Goal: Task Accomplishment & Management: Manage account settings

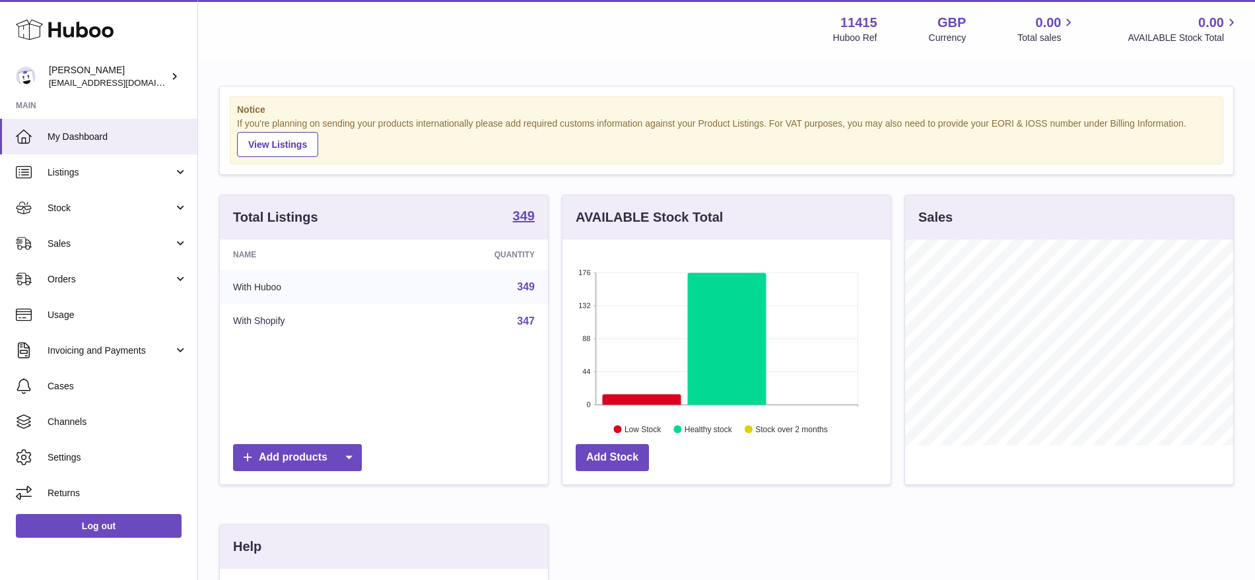
scroll to position [206, 328]
click at [73, 240] on span "Sales" at bounding box center [111, 244] width 126 height 13
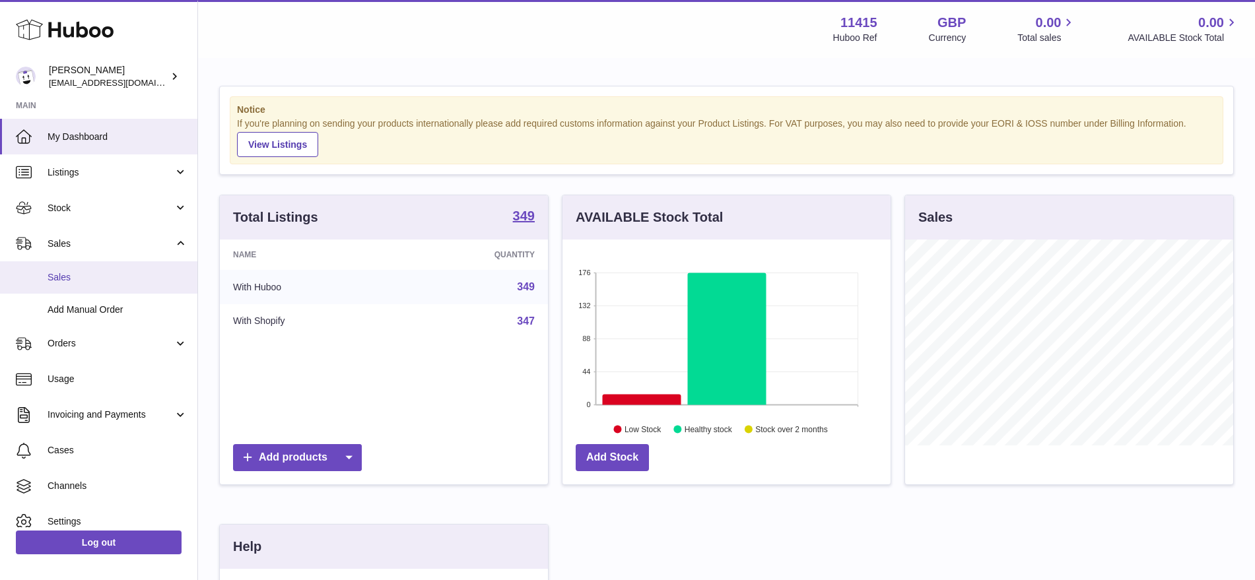
click at [87, 276] on span "Sales" at bounding box center [118, 277] width 140 height 13
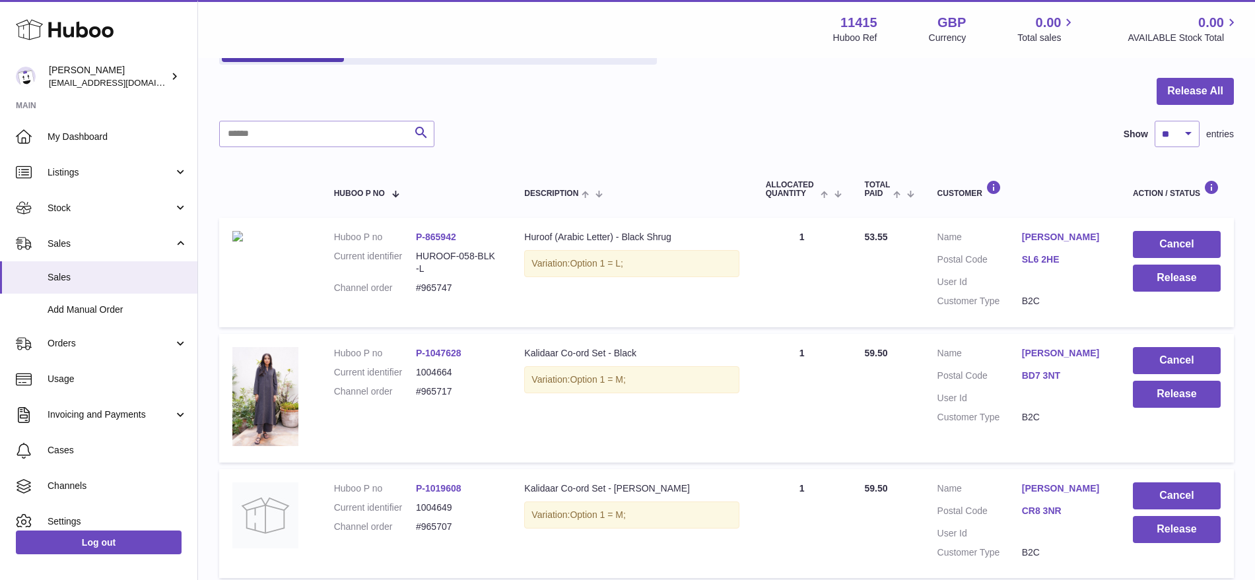
scroll to position [339, 0]
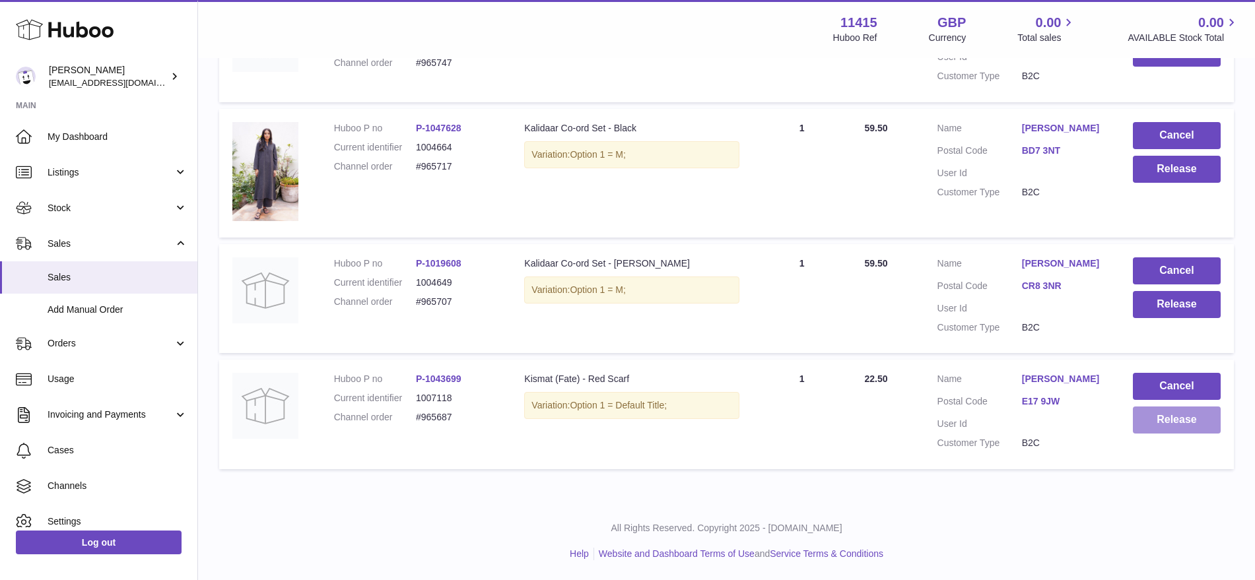
click at [1151, 424] on button "Release" at bounding box center [1177, 420] width 88 height 27
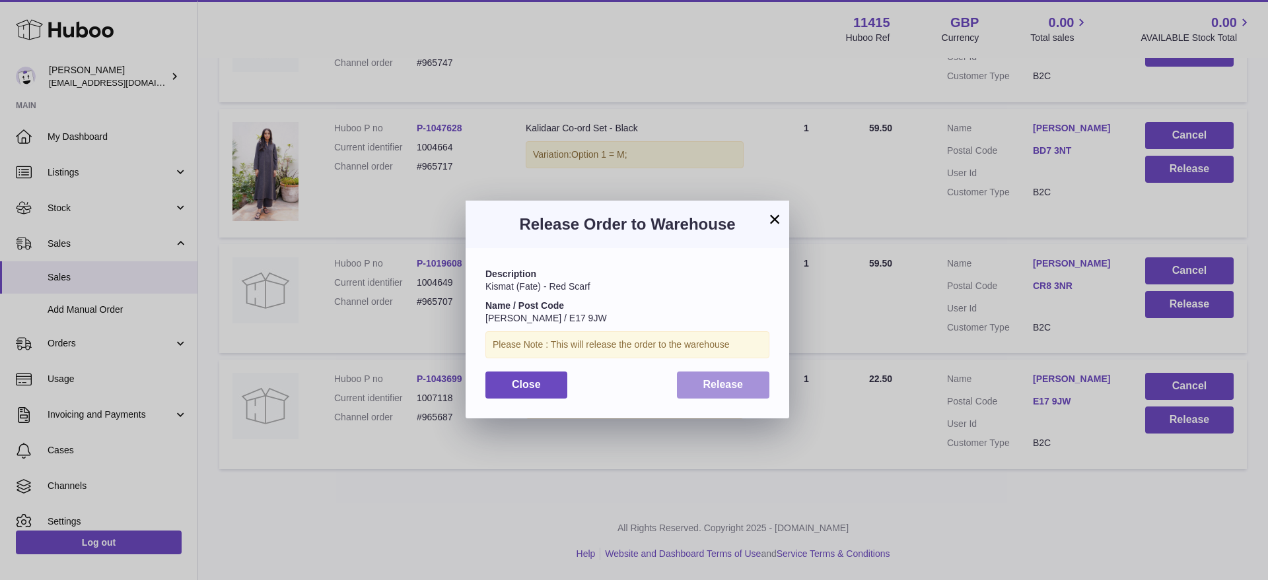
click at [730, 382] on span "Release" at bounding box center [723, 384] width 40 height 11
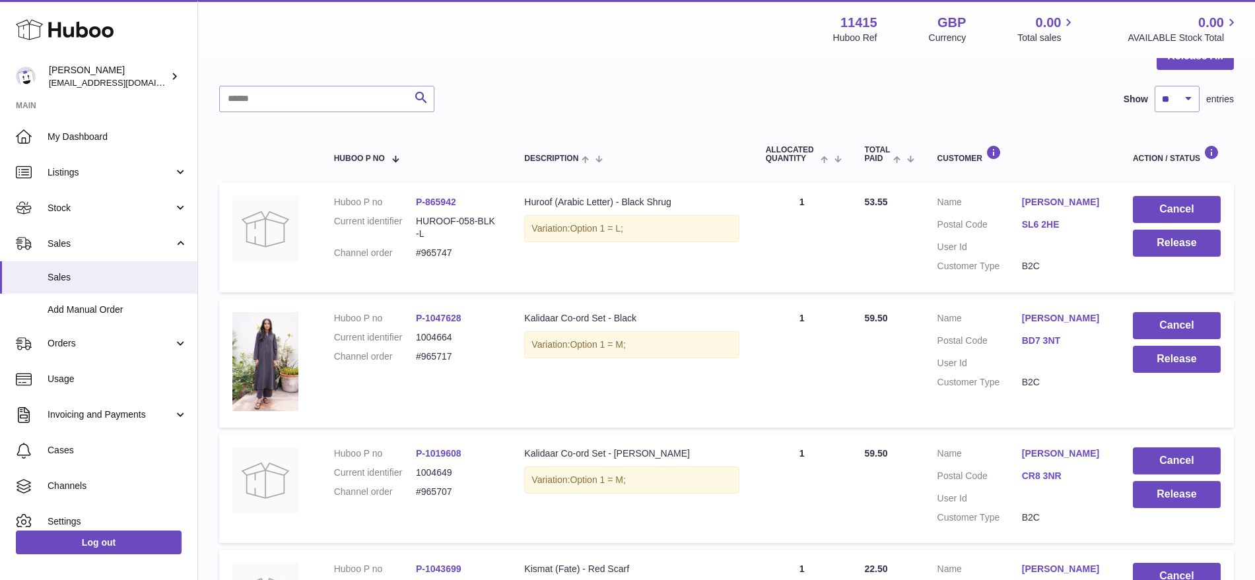
scroll to position [174, 0]
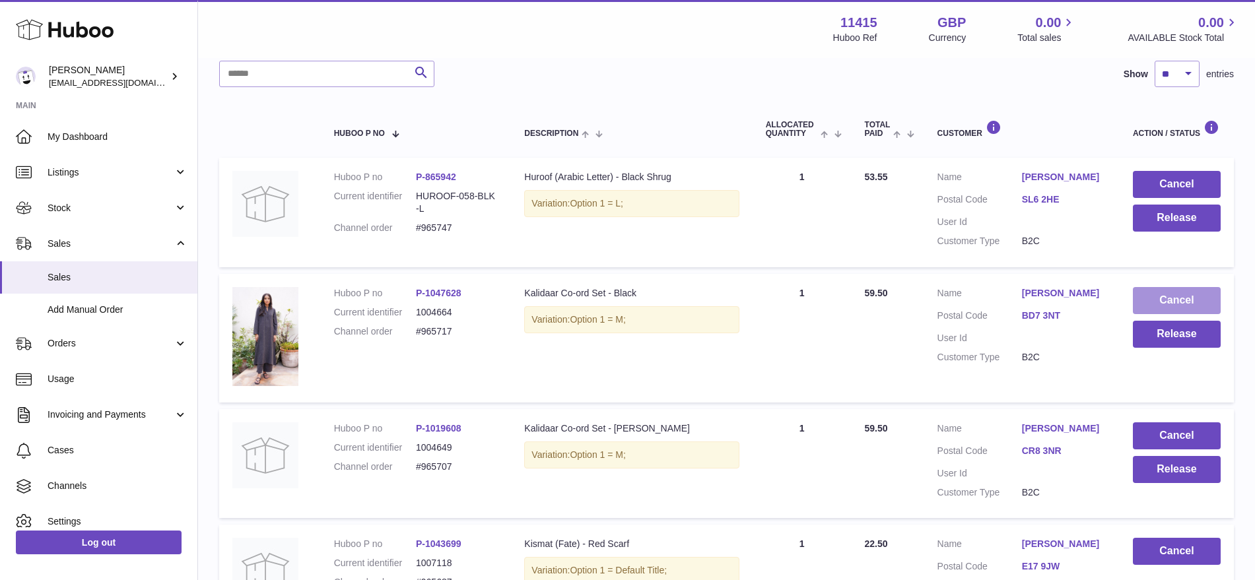
click at [1162, 302] on button "Cancel" at bounding box center [1177, 300] width 88 height 27
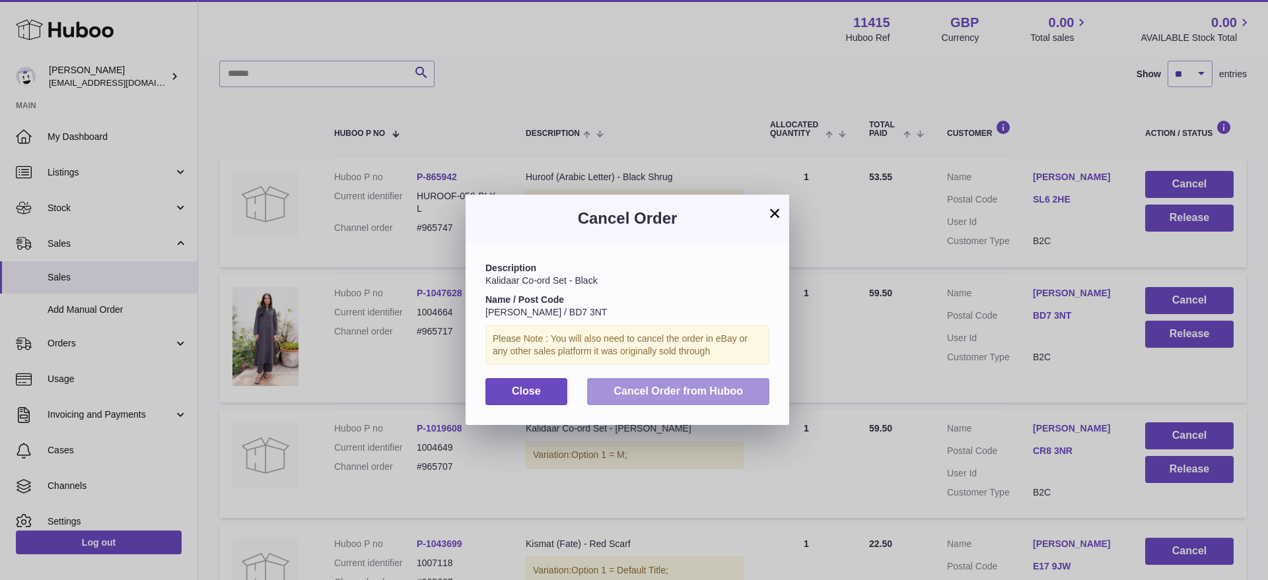
click at [733, 390] on span "Cancel Order from Huboo" at bounding box center [677, 391] width 129 height 11
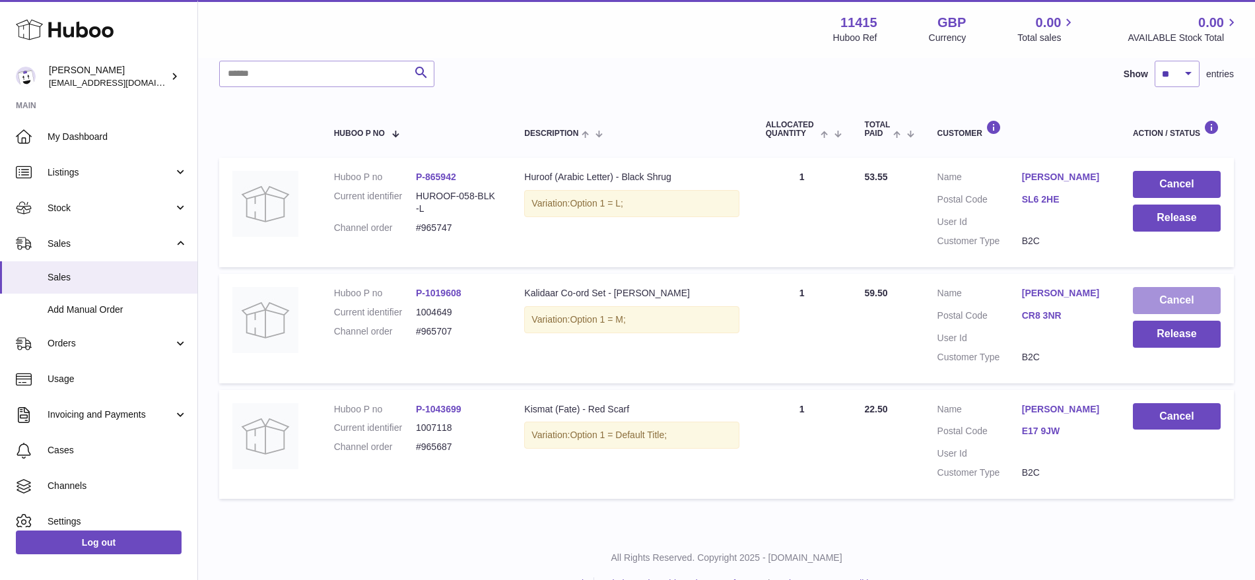
click at [1167, 297] on button "Cancel" at bounding box center [1177, 300] width 88 height 27
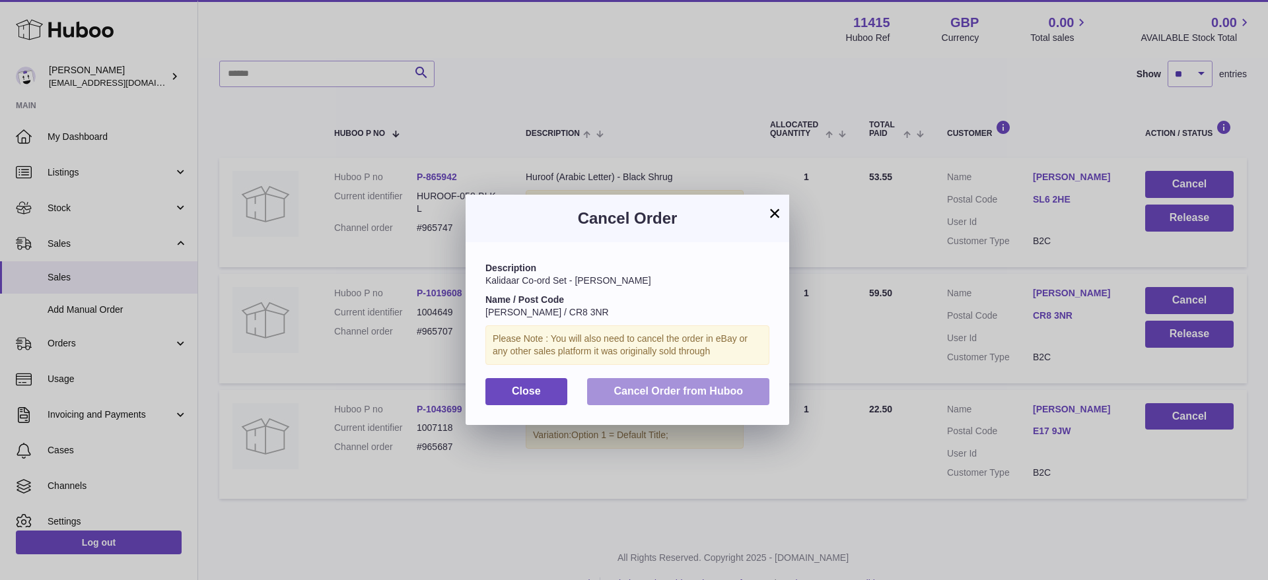
click at [725, 392] on span "Cancel Order from Huboo" at bounding box center [677, 391] width 129 height 11
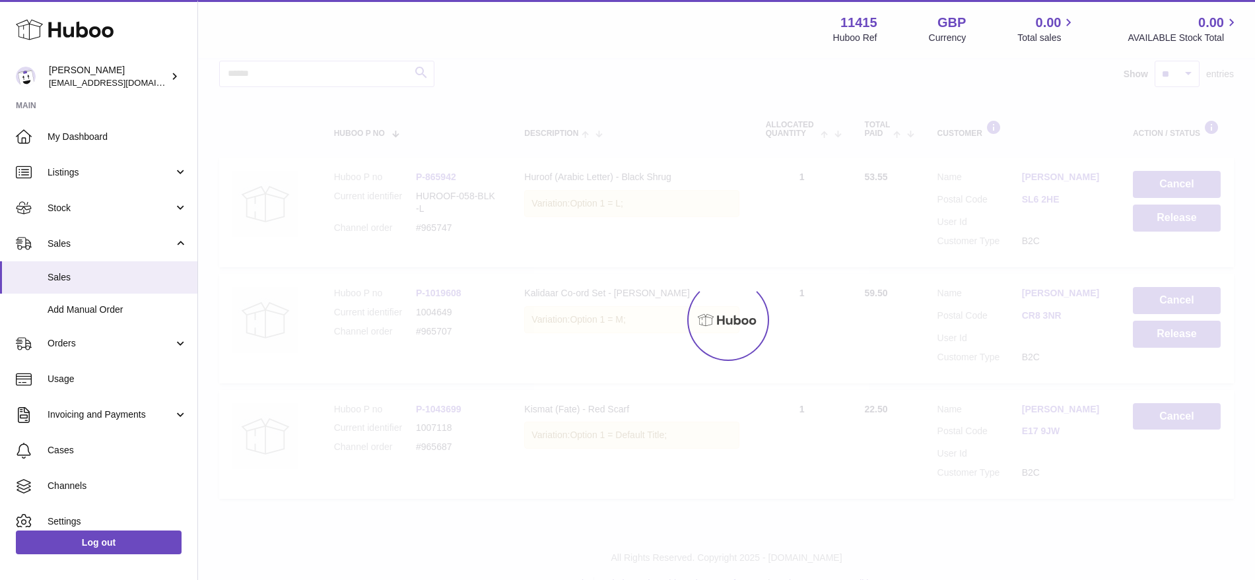
scroll to position [87, 0]
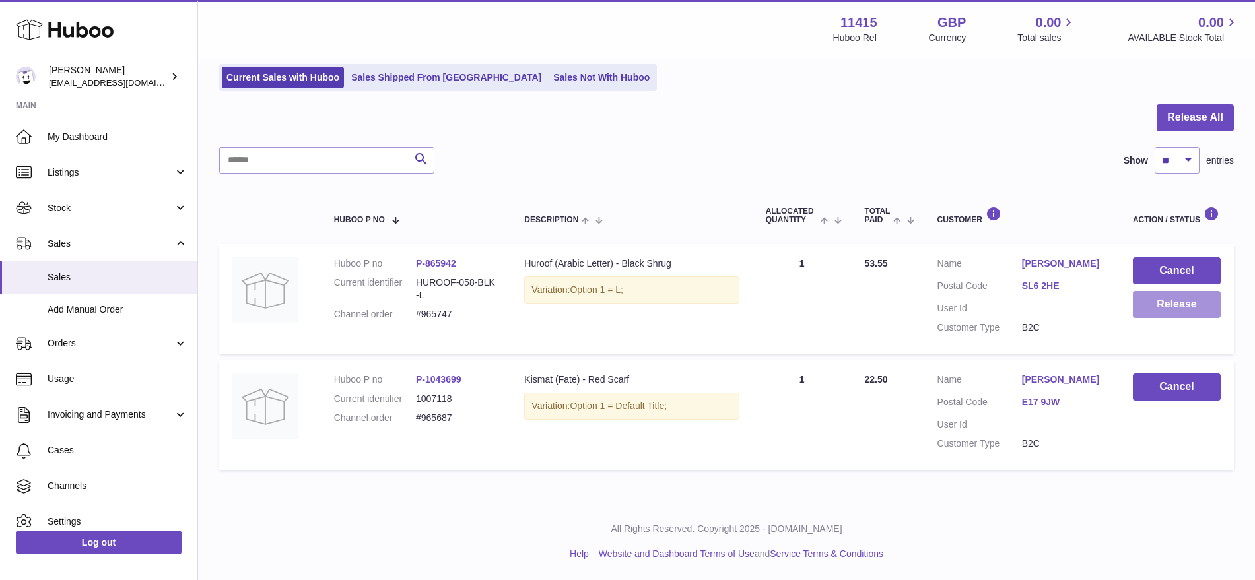
click at [1152, 308] on button "Release" at bounding box center [1177, 304] width 88 height 27
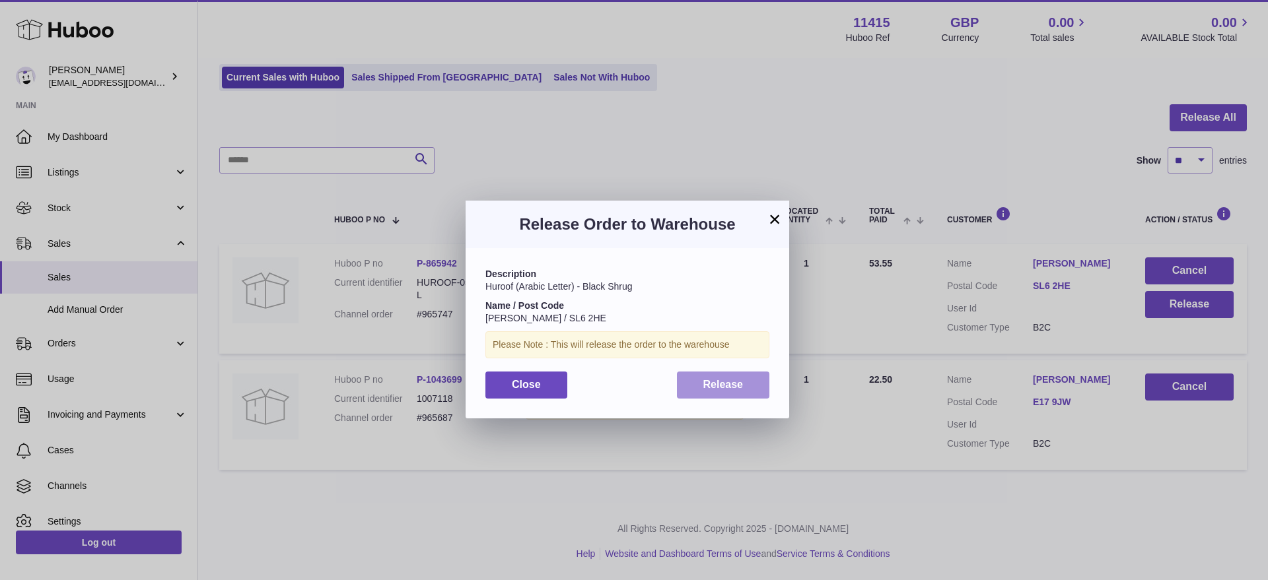
click at [744, 378] on button "Release" at bounding box center [723, 385] width 93 height 27
